Goal: Task Accomplishment & Management: Manage account settings

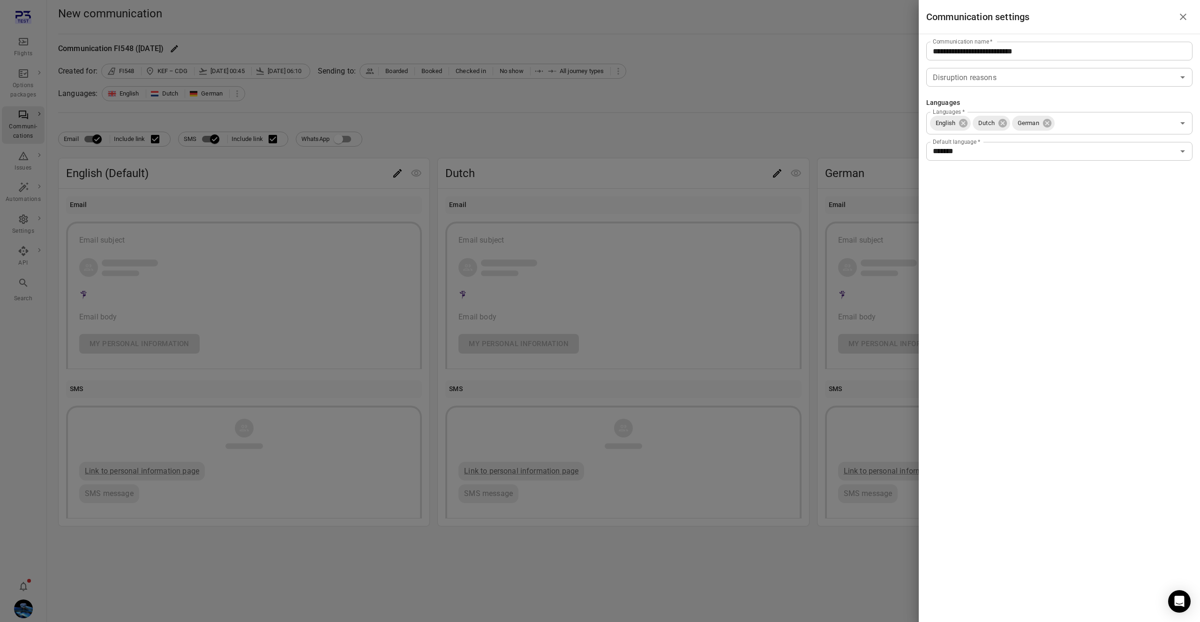
drag, startPoint x: 49, startPoint y: 144, endPoint x: 47, endPoint y: 149, distance: 5.7
click at [49, 144] on div at bounding box center [600, 311] width 1200 height 622
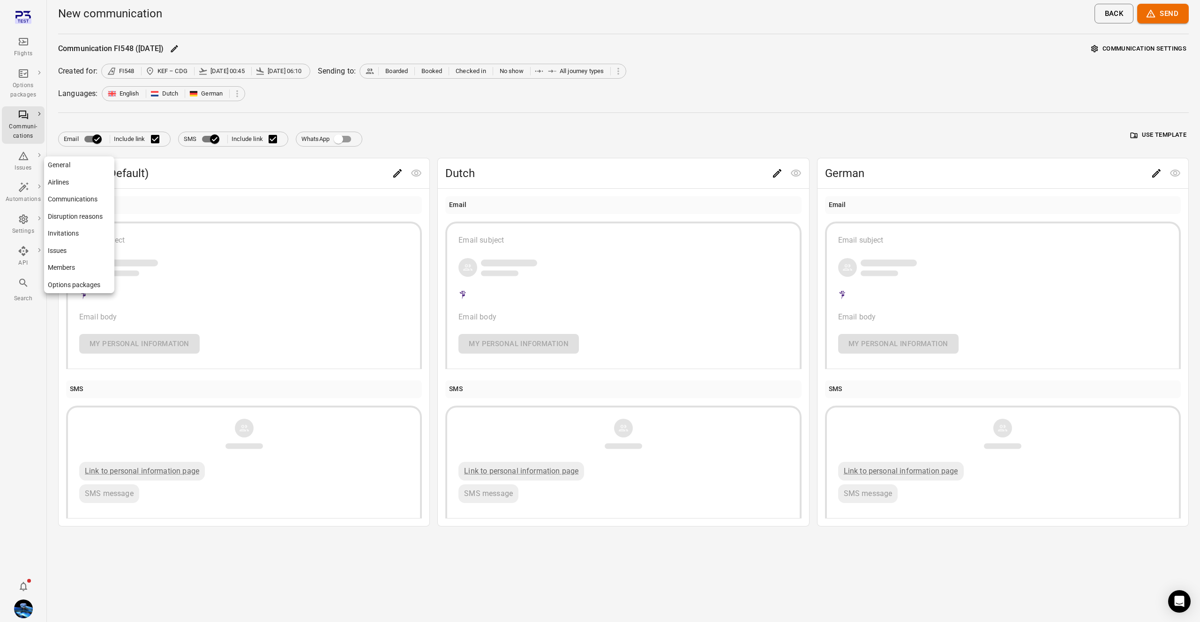
click at [71, 200] on link "Communications" at bounding box center [79, 199] width 70 height 17
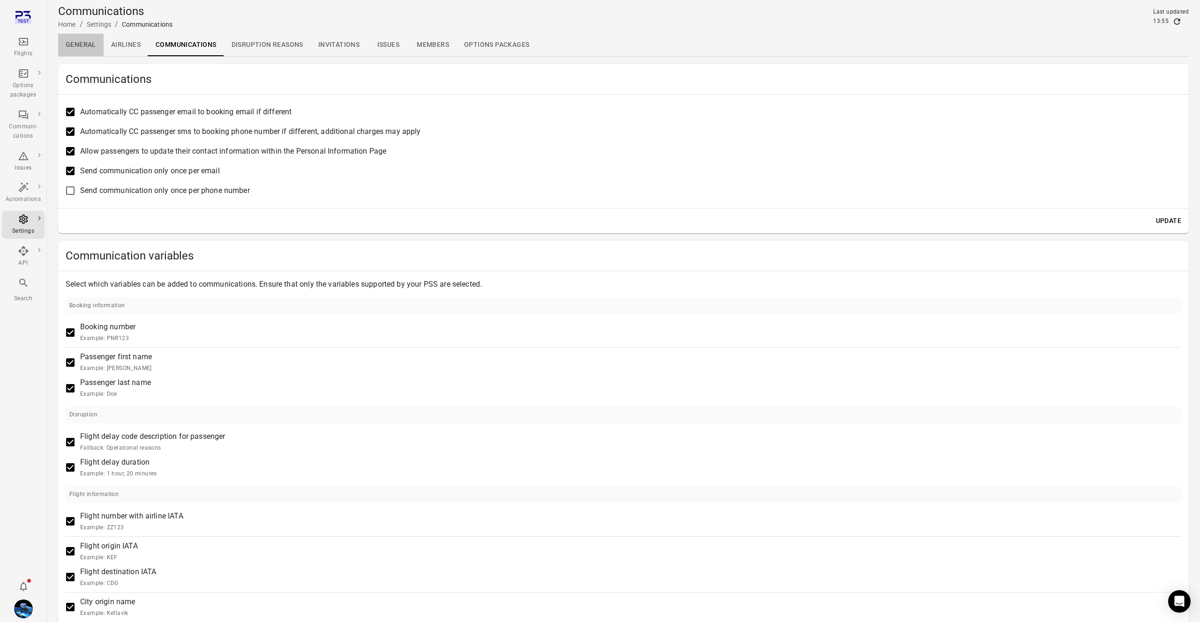
click at [91, 45] on link "General" at bounding box center [80, 45] width 45 height 22
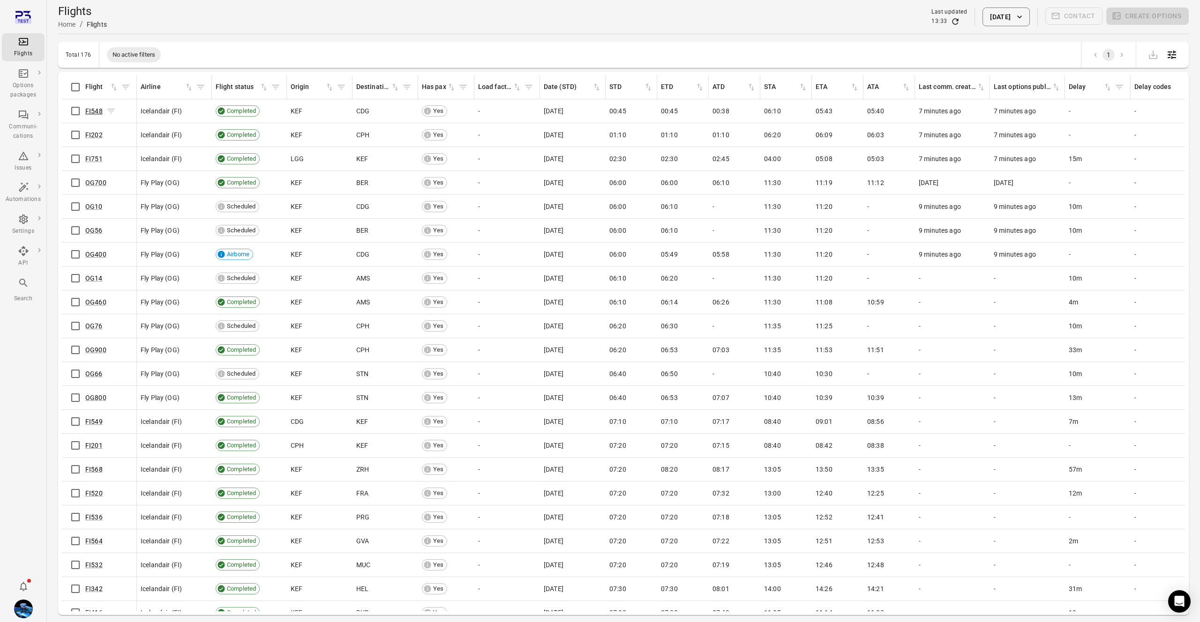
click at [94, 109] on link "FI548" at bounding box center [93, 110] width 17 height 7
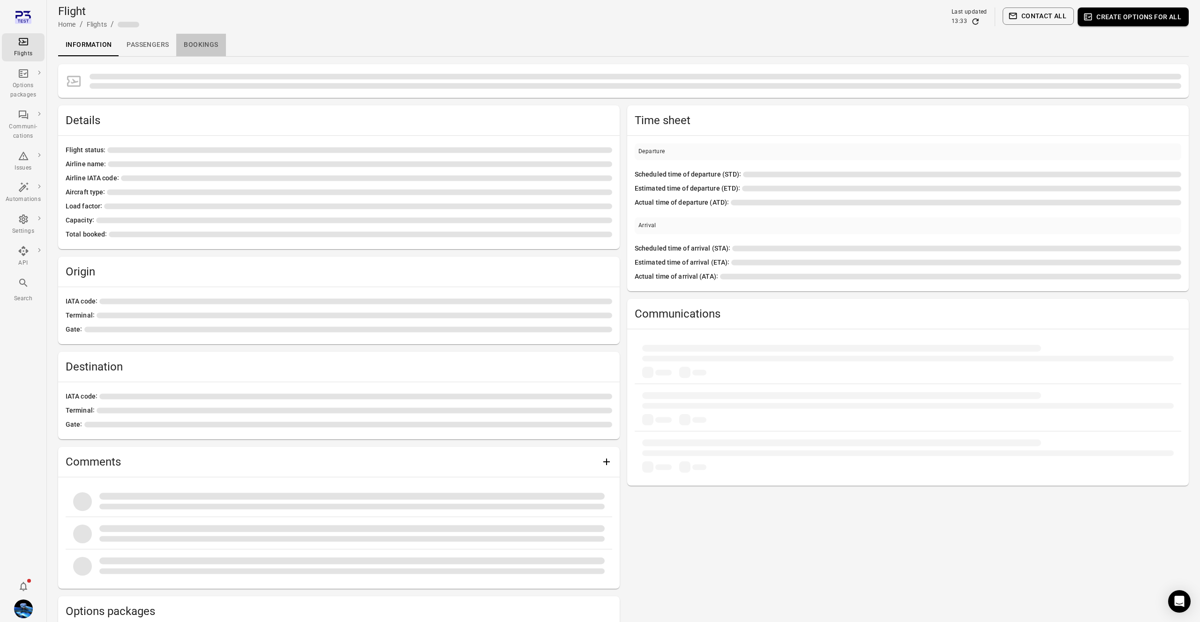
click at [212, 44] on link "Bookings" at bounding box center [200, 45] width 49 height 22
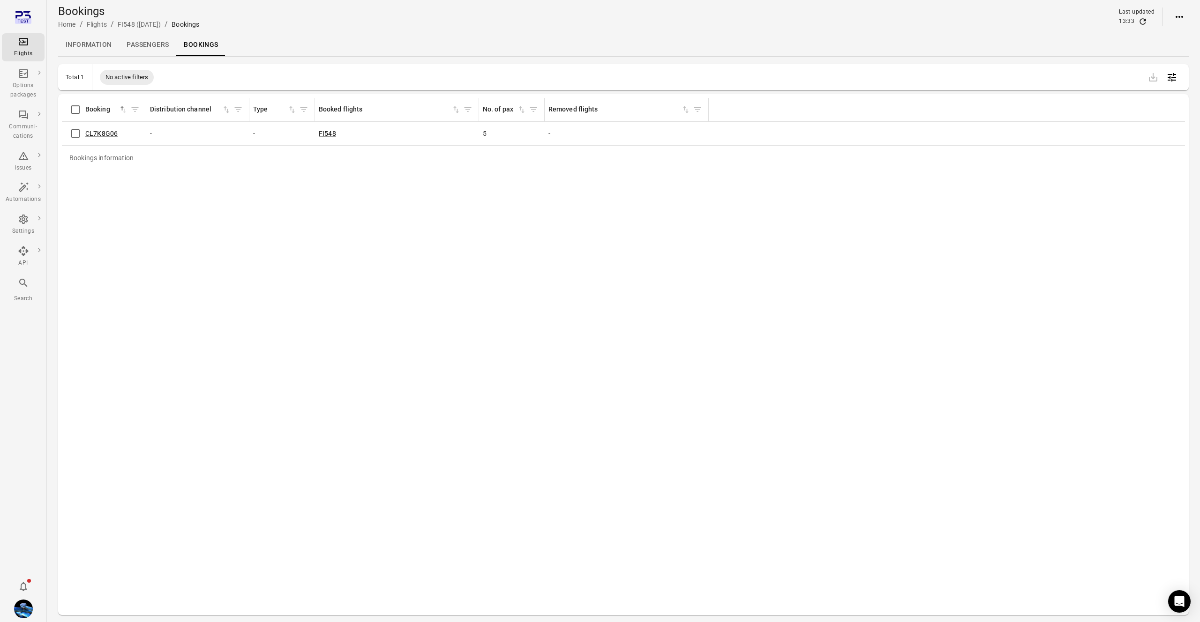
click at [1175, 15] on icon "Actions" at bounding box center [1179, 16] width 11 height 11
click at [1154, 39] on span "Add booking to flight" at bounding box center [1153, 34] width 62 height 9
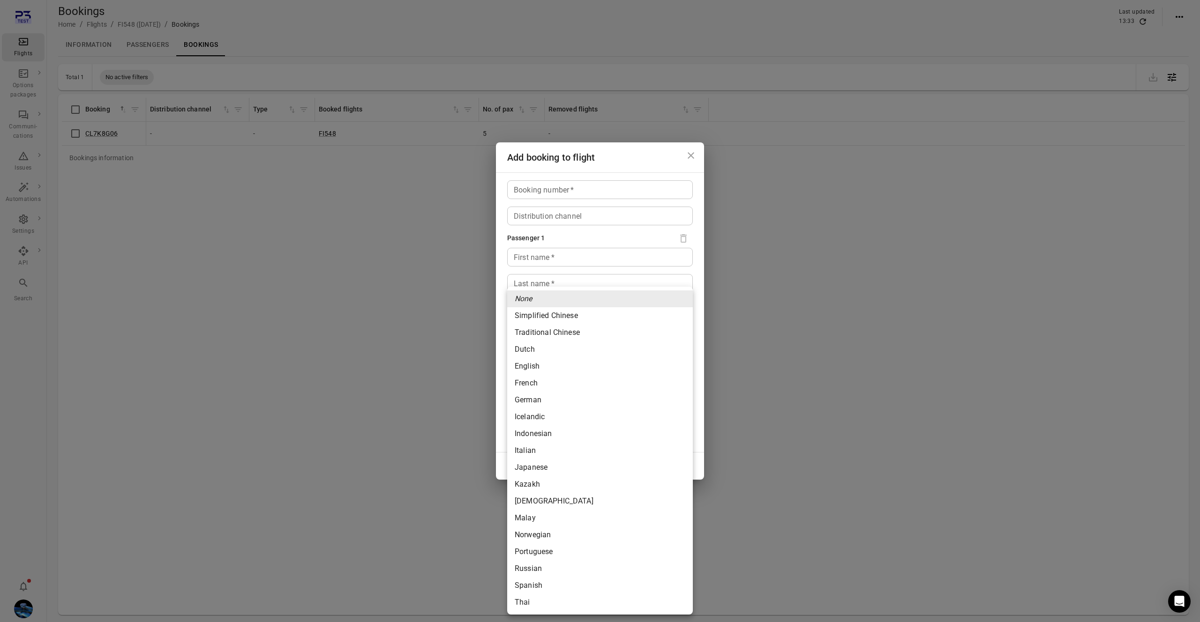
click at [546, 418] on body "Flights Options packages Communi-cations Issues Automations Settings API Search…" at bounding box center [600, 326] width 1200 height 653
click at [607, 273] on div at bounding box center [600, 311] width 1200 height 622
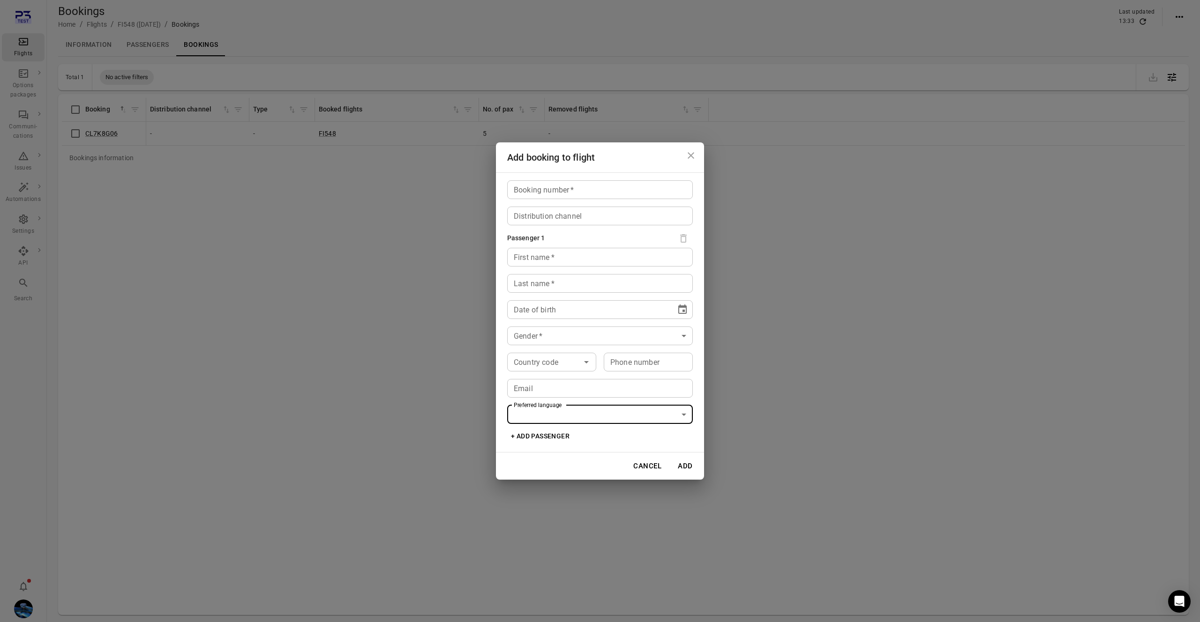
click at [556, 411] on body "Flights Options packages Communi-cations Issues Automations Settings API Search…" at bounding box center [600, 326] width 1200 height 653
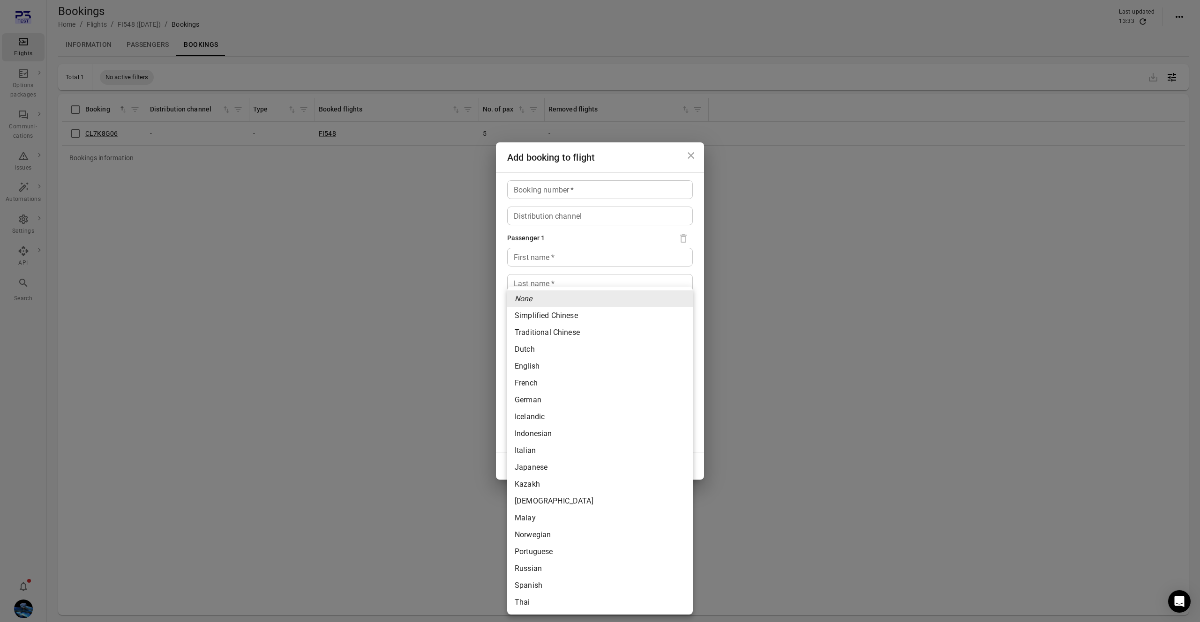
click at [910, 301] on div at bounding box center [600, 311] width 1200 height 622
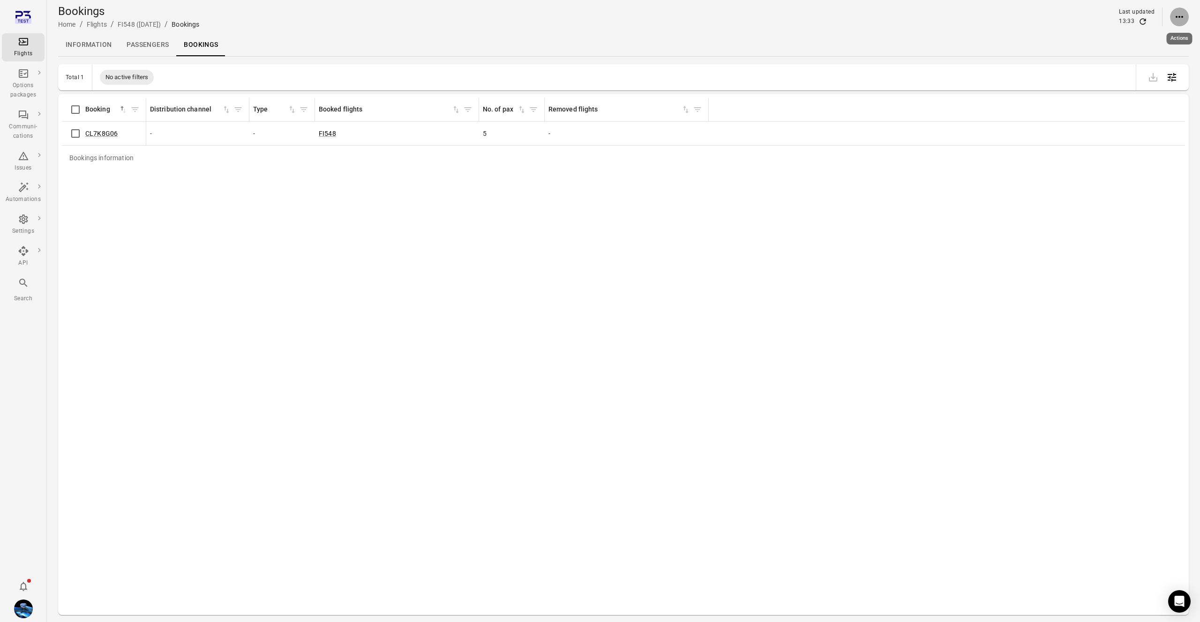
scroll to position [0, 4]
